Goal: Find specific page/section: Find specific page/section

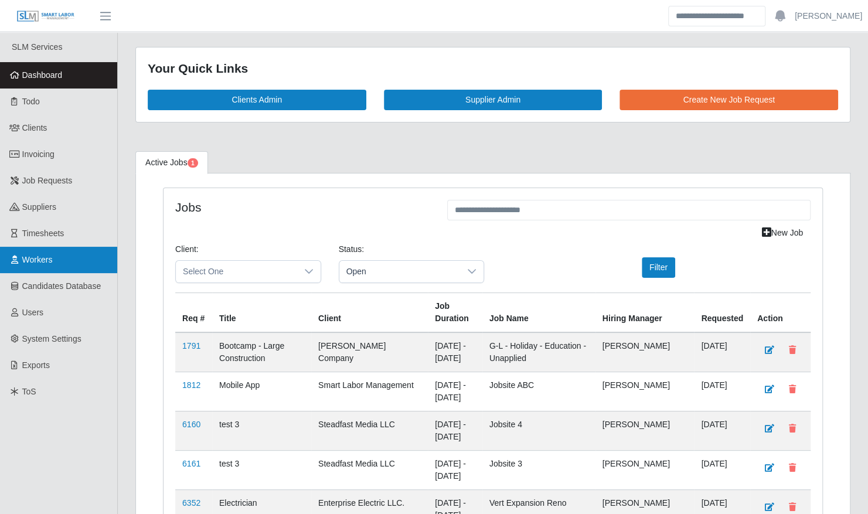
click at [75, 264] on link "Workers" at bounding box center [58, 260] width 117 height 26
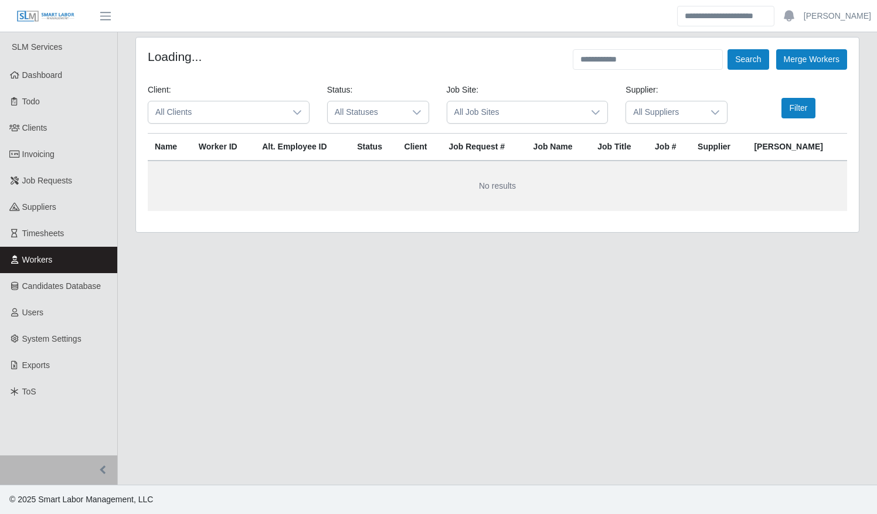
click at [221, 118] on span "All Clients" at bounding box center [216, 112] width 137 height 22
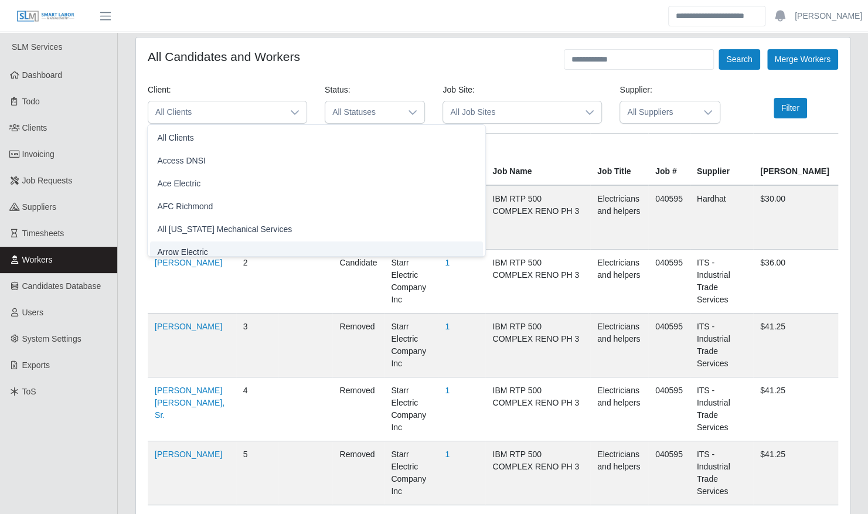
scroll to position [7, 0]
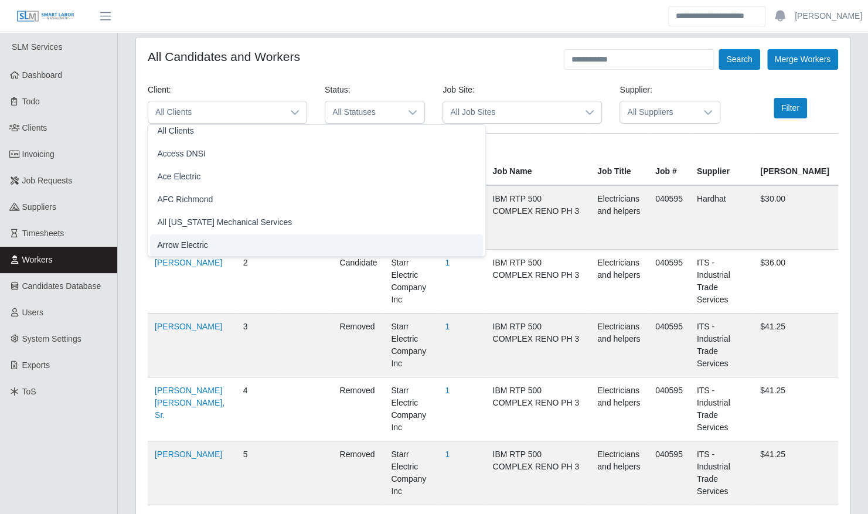
click at [220, 247] on li "Arrow Electric" at bounding box center [316, 246] width 333 height 22
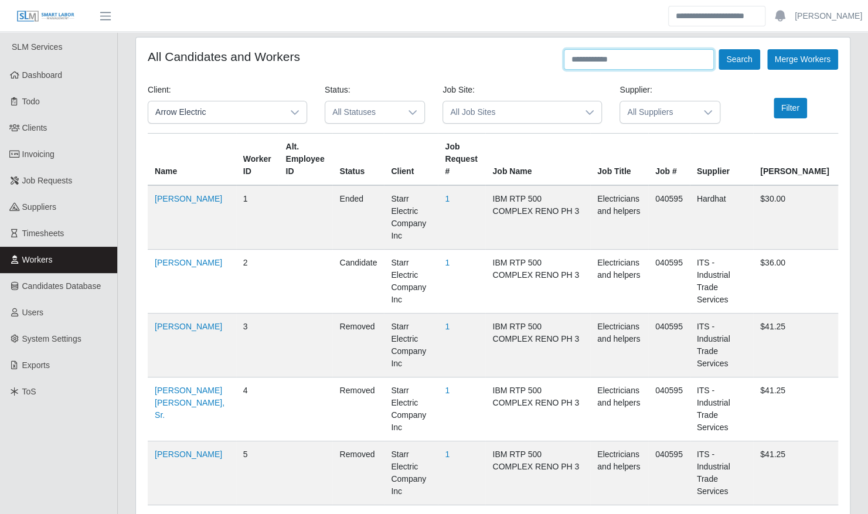
click at [654, 69] on input "text" at bounding box center [639, 59] width 150 height 21
type input "***"
click at [719, 49] on button "Search" at bounding box center [739, 59] width 41 height 21
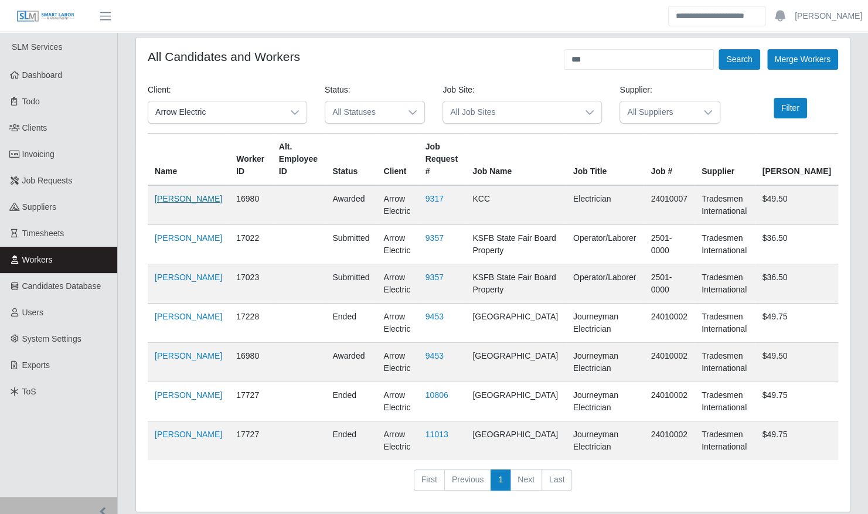
click at [173, 194] on link "[PERSON_NAME]" at bounding box center [188, 198] width 67 height 9
